Goal: Transaction & Acquisition: Book appointment/travel/reservation

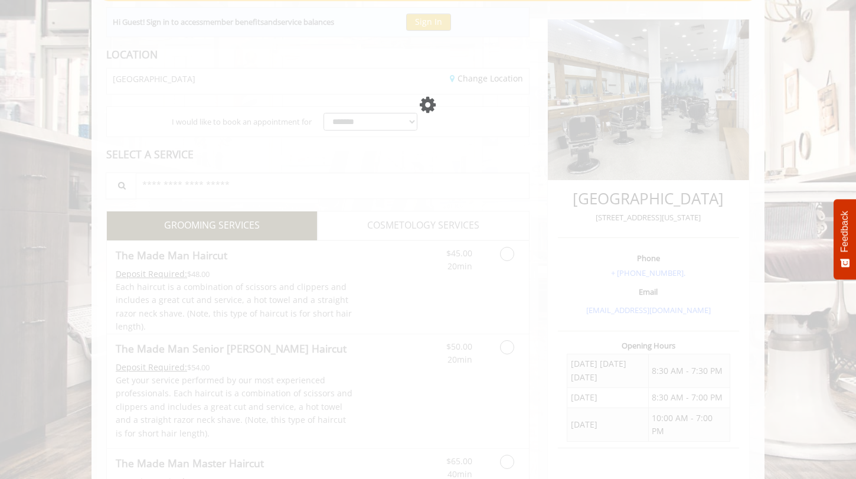
scroll to position [128, 0]
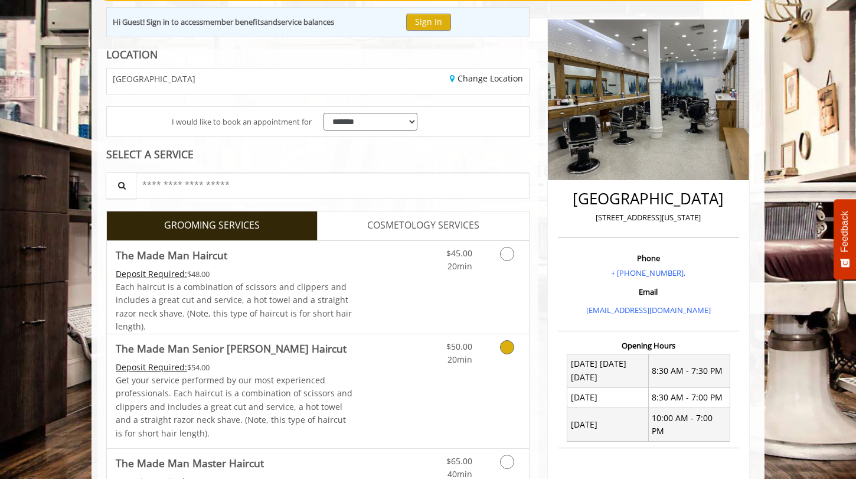
click at [503, 356] on link "Grooming services" at bounding box center [505, 350] width 30 height 32
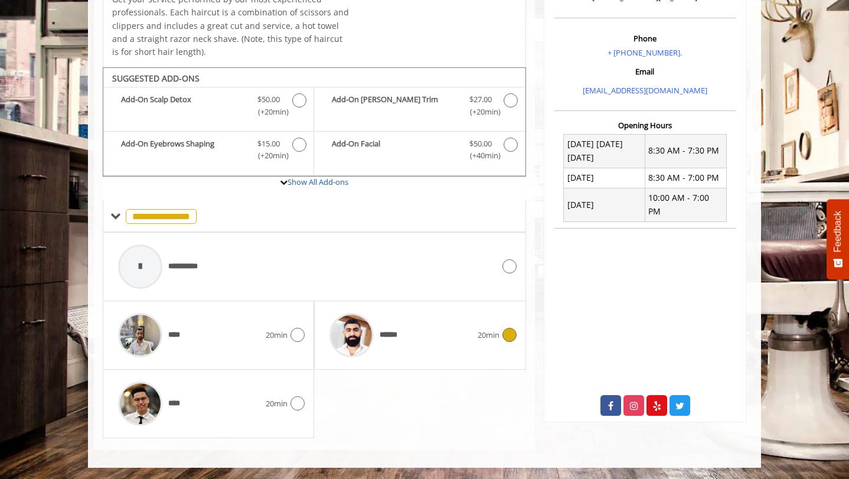
click at [420, 334] on div "******" at bounding box center [399, 335] width 153 height 56
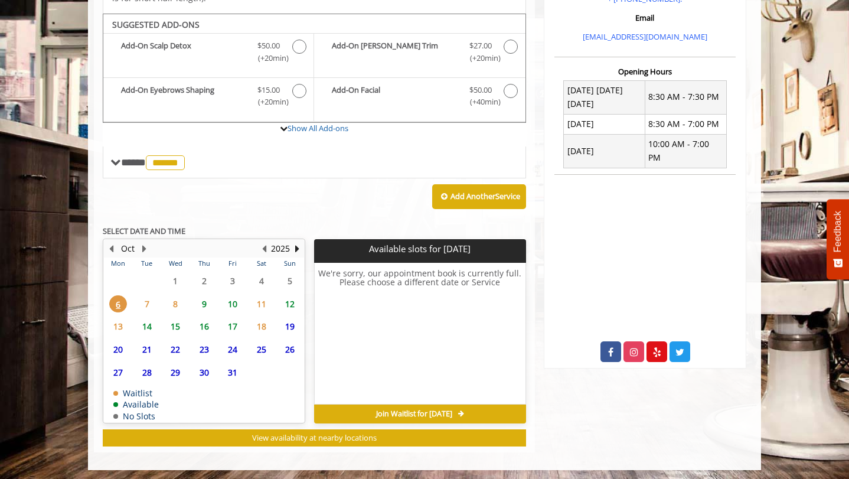
scroll to position [403, 0]
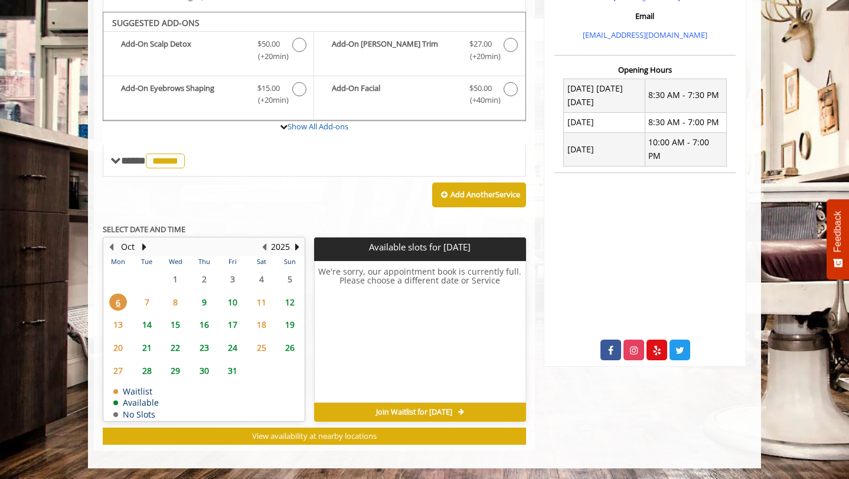
click at [234, 303] on span "10" at bounding box center [233, 301] width 18 height 17
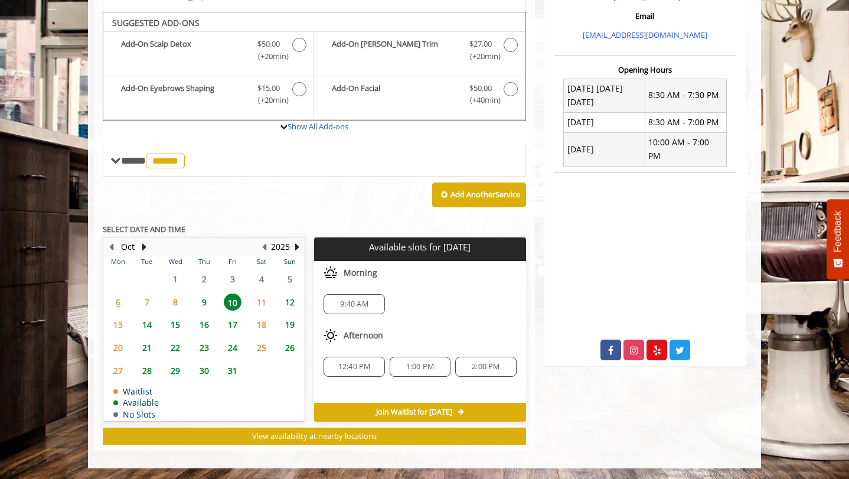
click at [416, 365] on span "1:00 PM" at bounding box center [420, 366] width 28 height 9
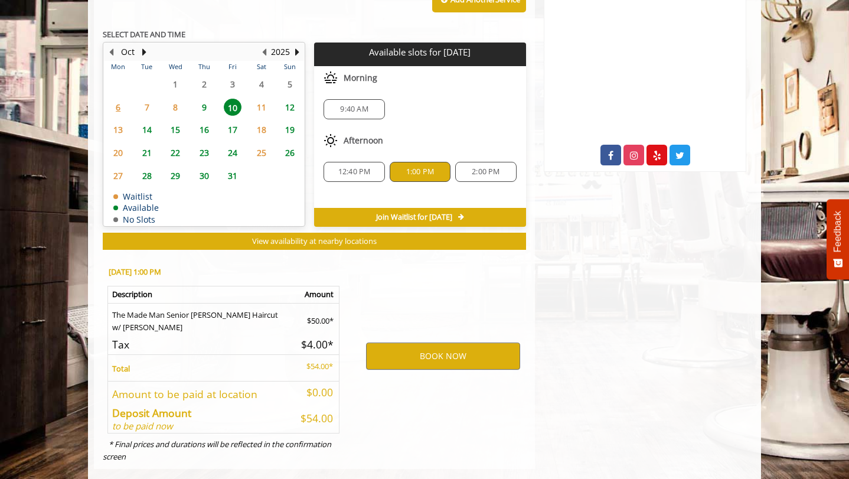
scroll to position [617, 0]
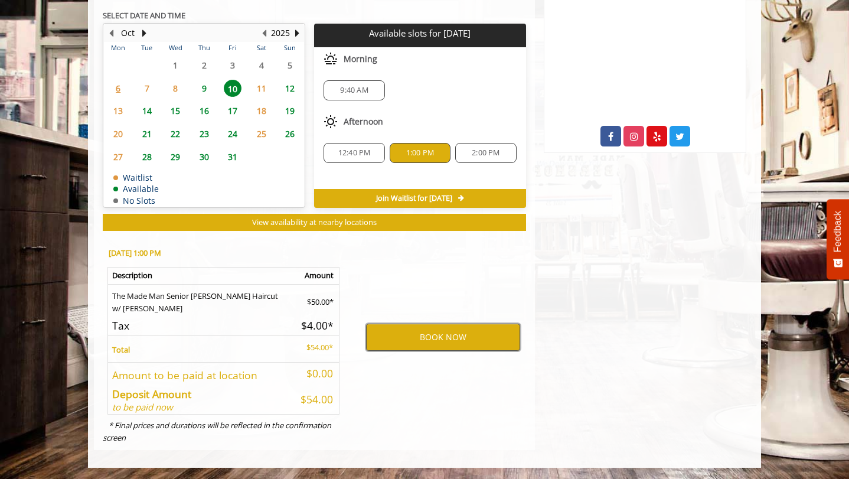
click at [418, 342] on button "BOOK NOW" at bounding box center [443, 336] width 154 height 27
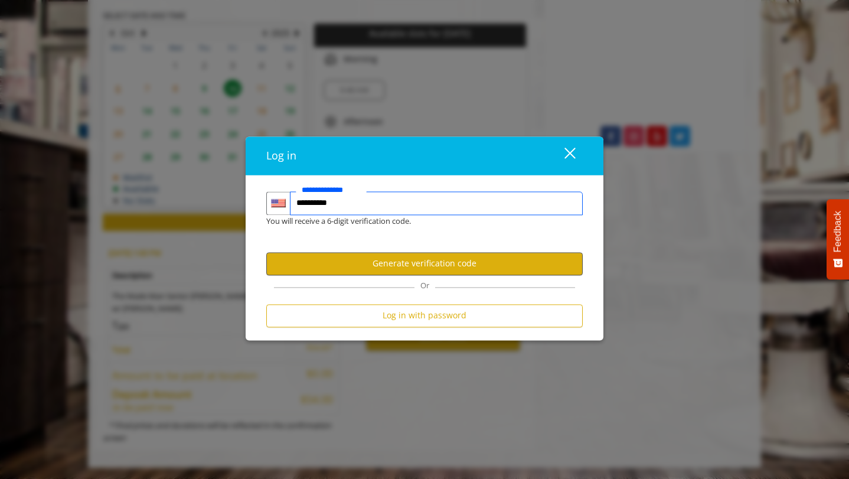
type input "**********"
click at [421, 266] on button "Generate verification code" at bounding box center [424, 263] width 316 height 23
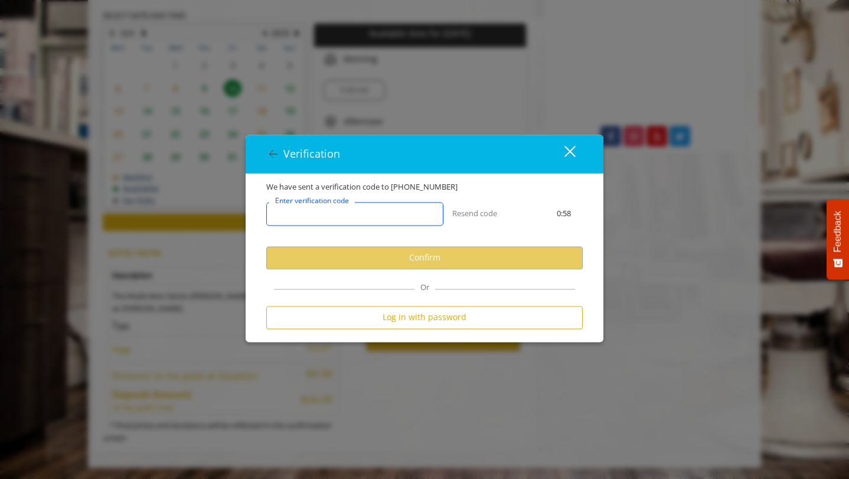
click at [371, 214] on input "Enter verification code" at bounding box center [354, 214] width 177 height 24
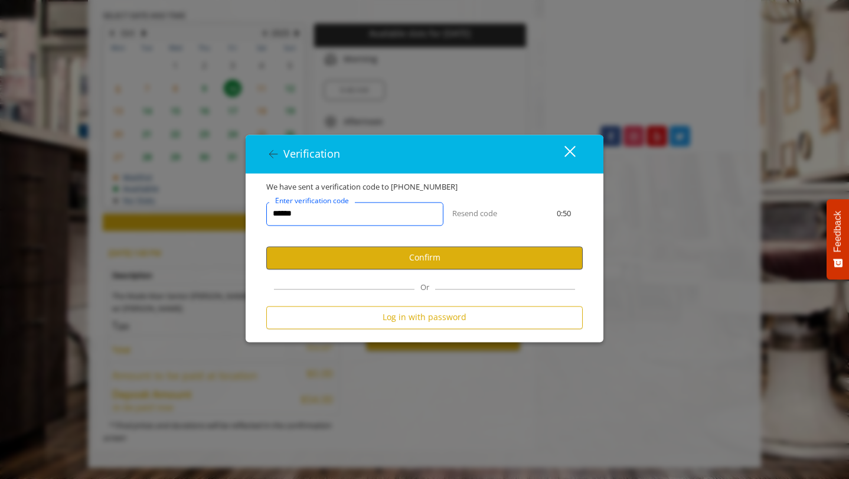
type input "******"
click at [396, 256] on button "Confirm" at bounding box center [424, 257] width 316 height 23
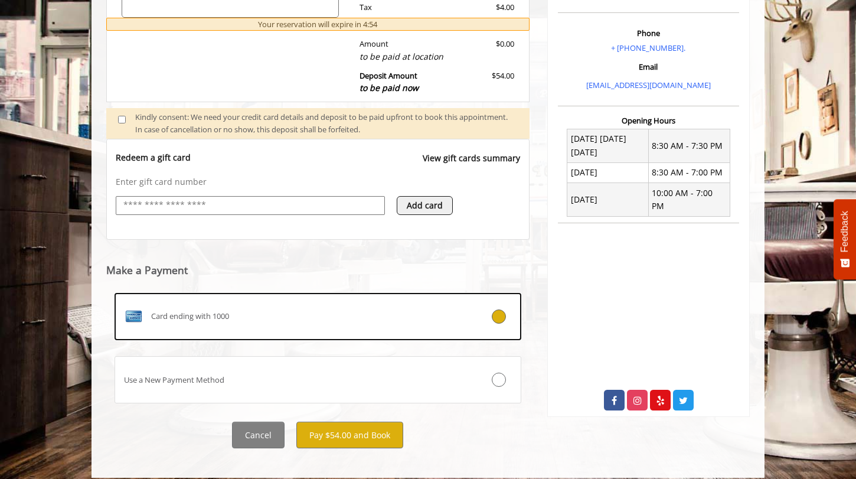
scroll to position [364, 0]
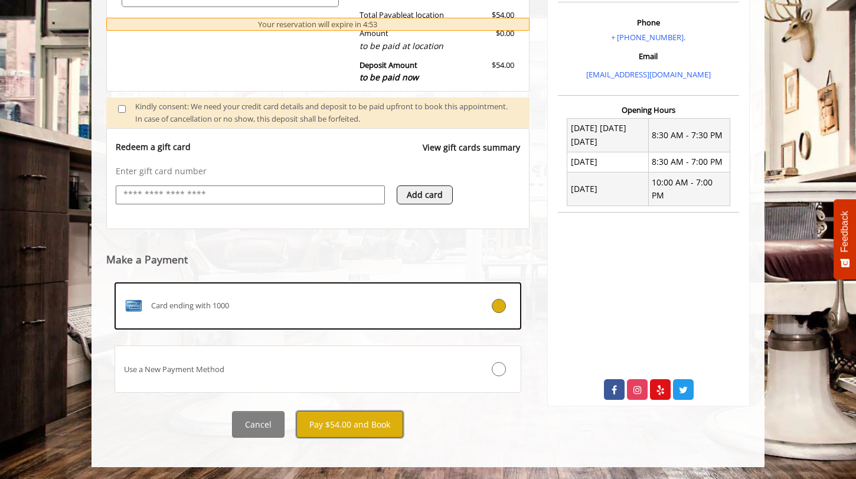
click at [322, 427] on button "Pay $54.00 and Book" at bounding box center [349, 424] width 107 height 27
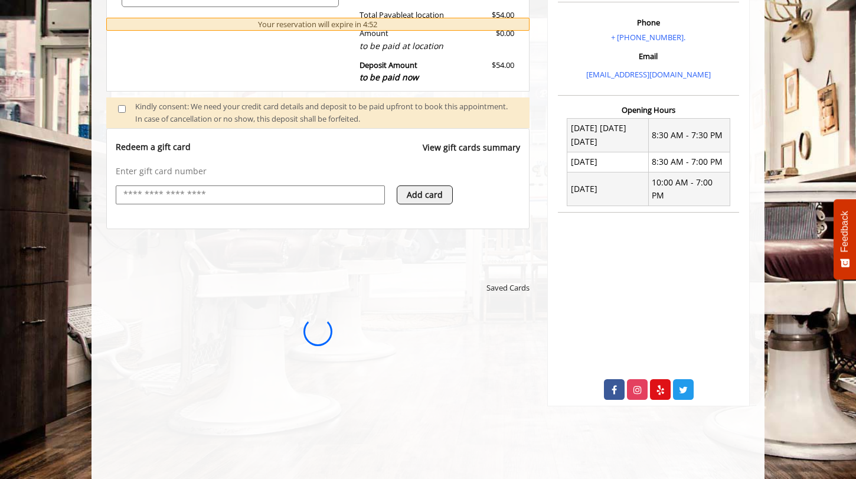
scroll to position [0, 0]
